Goal: Task Accomplishment & Management: Complete application form

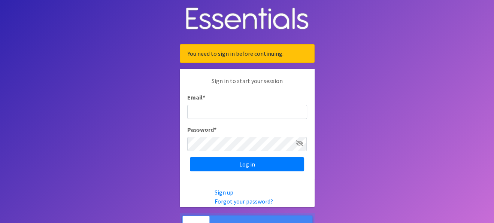
type input "[PERSON_NAME][EMAIL_ADDRESS][PERSON_NAME][DOMAIN_NAME]"
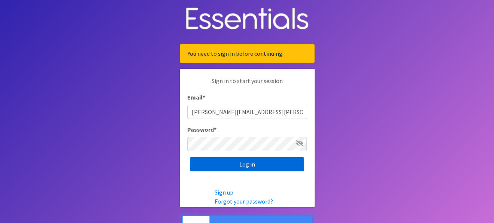
click at [252, 161] on input "Log in" at bounding box center [247, 164] width 114 height 14
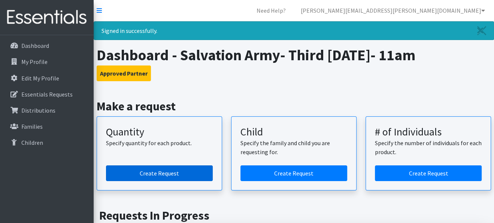
click at [134, 173] on link "Create Request" at bounding box center [159, 174] width 107 height 16
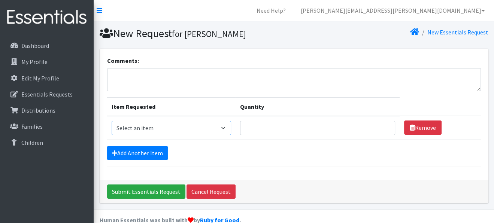
click at [172, 128] on select "Select an item Kids (Newborn) Kids (Size 1) Kids (Size 2) Kids (Size 3) Kids (S…" at bounding box center [172, 128] width 120 height 14
select select "3419"
click at [112, 121] on select "Select an item Kids (Newborn) Kids (Size 1) Kids (Size 2) Kids (Size 3) Kids (S…" at bounding box center [172, 128] width 120 height 14
click at [252, 129] on input "Quantity" at bounding box center [317, 128] width 155 height 14
type input "15"
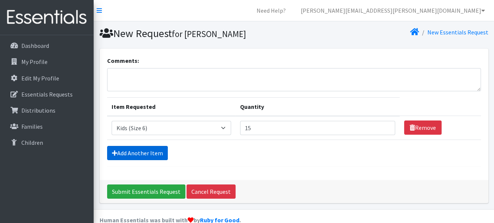
click at [157, 151] on link "Add Another Item" at bounding box center [137, 153] width 61 height 14
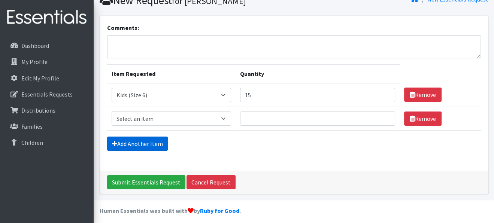
scroll to position [36, 0]
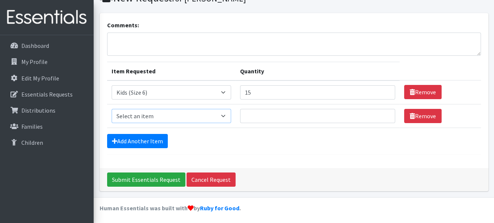
click at [191, 120] on select "Select an item Kids (Newborn) Kids (Size 1) Kids (Size 2) Kids (Size 3) Kids (S…" at bounding box center [172, 116] width 120 height 14
select select "3407"
click at [112, 109] on select "Select an item Kids (Newborn) Kids (Size 1) Kids (Size 2) Kids (Size 3) Kids (S…" at bounding box center [172, 116] width 120 height 14
click at [258, 114] on input "Quantity" at bounding box center [317, 116] width 155 height 14
type input "15"
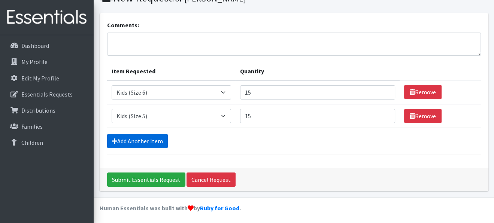
click at [160, 140] on link "Add Another Item" at bounding box center [137, 141] width 61 height 14
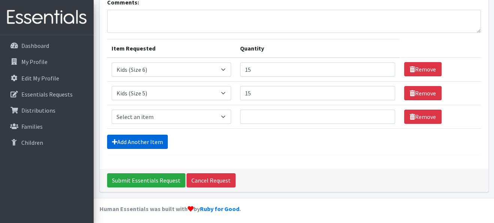
scroll to position [60, 0]
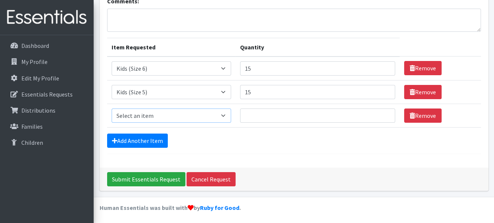
click at [202, 117] on select "Select an item Kids (Newborn) Kids (Size 1) Kids (Size 2) Kids (Size 3) Kids (S…" at bounding box center [172, 116] width 120 height 14
select select "3394"
click at [112, 109] on select "Select an item Kids (Newborn) Kids (Size 1) Kids (Size 2) Kids (Size 3) Kids (S…" at bounding box center [172, 116] width 120 height 14
click at [254, 111] on input "Quantity" at bounding box center [317, 116] width 155 height 14
type input "10"
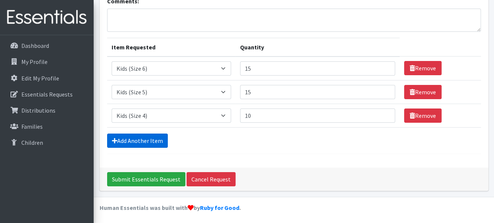
click at [145, 138] on link "Add Another Item" at bounding box center [137, 141] width 61 height 14
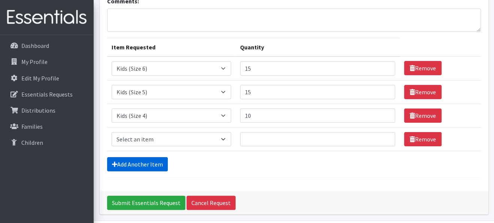
scroll to position [83, 0]
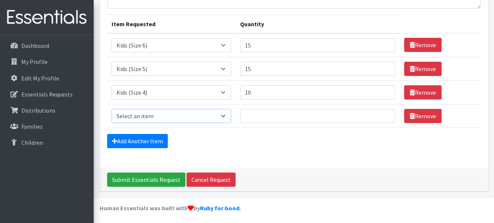
click at [215, 116] on select "Select an item Kids (Newborn) Kids (Size 1) Kids (Size 2) Kids (Size 3) Kids (S…" at bounding box center [172, 116] width 120 height 14
select select "3393"
click at [112, 109] on select "Select an item Kids (Newborn) Kids (Size 1) Kids (Size 2) Kids (Size 3) Kids (S…" at bounding box center [172, 116] width 120 height 14
click at [276, 117] on input "Quantity" at bounding box center [317, 116] width 155 height 14
type input "10"
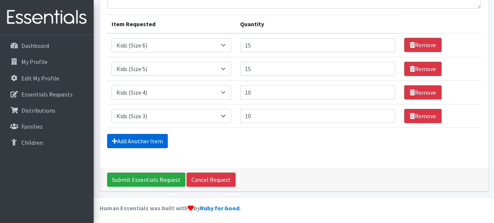
click at [158, 141] on link "Add Another Item" at bounding box center [137, 141] width 61 height 14
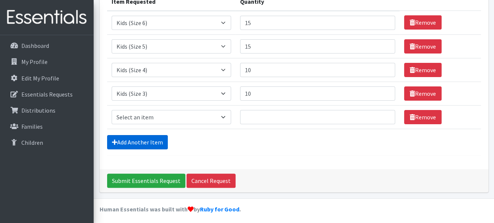
scroll to position [106, 0]
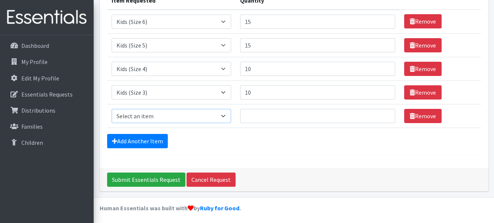
click at [224, 117] on select "Select an item Kids (Newborn) Kids (Size 1) Kids (Size 2) Kids (Size 3) Kids (S…" at bounding box center [172, 116] width 120 height 14
click at [112, 109] on select "Select an item Kids (Newborn) Kids (Size 1) Kids (Size 2) Kids (Size 3) Kids (S…" at bounding box center [172, 116] width 120 height 14
click at [205, 111] on select "Select an item Kids (Newborn) Kids (Size 1) Kids (Size 2) Kids (Size 3) Kids (S…" at bounding box center [172, 116] width 120 height 14
select select "3420"
click at [112, 109] on select "Select an item Kids (Newborn) Kids (Size 1) Kids (Size 2) Kids (Size 3) Kids (S…" at bounding box center [172, 116] width 120 height 14
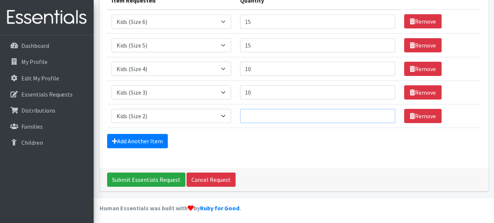
click at [264, 119] on input "Quantity" at bounding box center [317, 116] width 155 height 14
type input "20"
click at [283, 148] on form "Comments: Item Requested Quantity Item Requested Select an item Kids (Newborn) …" at bounding box center [294, 52] width 374 height 205
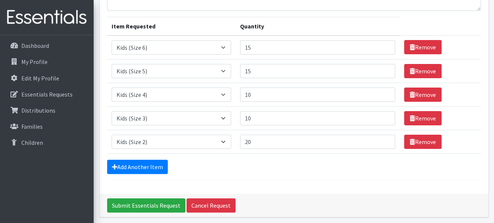
scroll to position [69, 0]
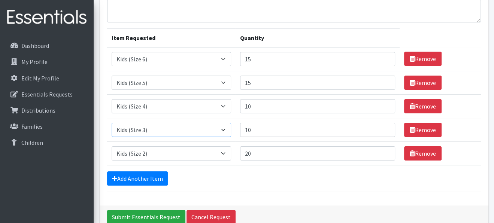
click at [228, 126] on select "Select an item Kids (Newborn) Kids (Size 1) Kids (Size 2) Kids (Size 3) Kids (S…" at bounding box center [172, 130] width 120 height 14
drag, startPoint x: 228, startPoint y: 127, endPoint x: 233, endPoint y: 127, distance: 4.9
click at [228, 127] on select "Select an item Kids (Newborn) Kids (Size 1) Kids (Size 2) Kids (Size 3) Kids (S…" at bounding box center [172, 130] width 120 height 14
click at [269, 130] on input "10" at bounding box center [317, 130] width 155 height 14
type input "15"
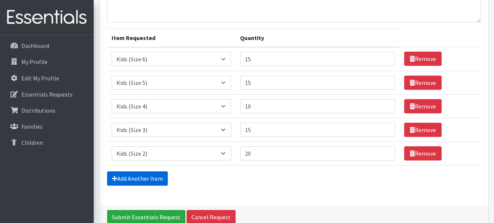
click at [147, 179] on link "Add Another Item" at bounding box center [137, 179] width 61 height 14
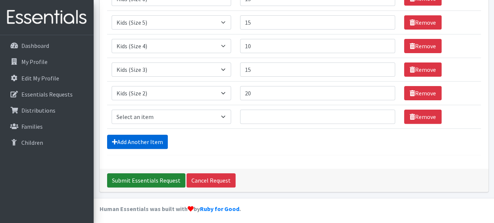
scroll to position [130, 0]
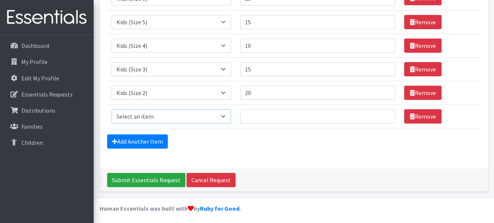
click at [176, 117] on select "Select an item Kids (Newborn) Kids (Size 1) Kids (Size 2) Kids (Size 3) Kids (S…" at bounding box center [172, 116] width 120 height 14
select select "3418"
click at [112, 109] on select "Select an item Kids (Newborn) Kids (Size 1) Kids (Size 2) Kids (Size 3) Kids (S…" at bounding box center [172, 116] width 120 height 14
click at [285, 116] on input "Quantity" at bounding box center [317, 116] width 155 height 14
type input "23"
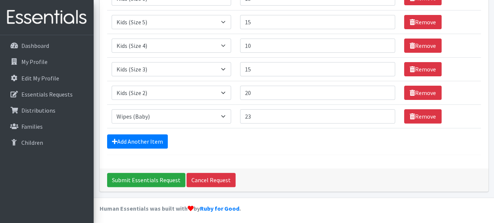
click at [277, 149] on form "Comments: Item Requested Quantity Item Requested Select an item Kids (Newborn) …" at bounding box center [294, 41] width 374 height 229
click at [152, 179] on input "Submit Essentials Request" at bounding box center [146, 180] width 78 height 14
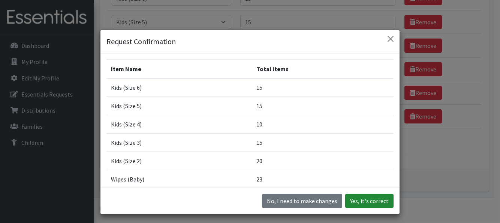
click at [375, 200] on button "Yes, it's correct" at bounding box center [369, 201] width 48 height 14
